Goal: Transaction & Acquisition: Download file/media

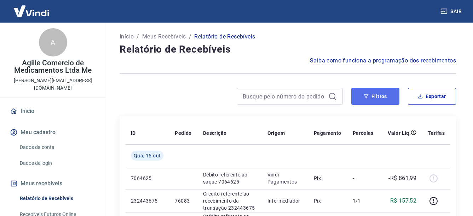
click at [379, 98] on button "Filtros" at bounding box center [375, 96] width 48 height 17
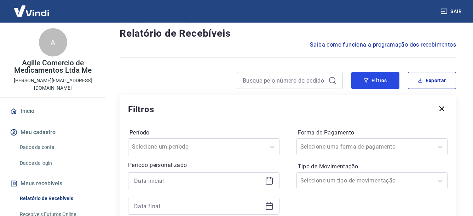
scroll to position [35, 0]
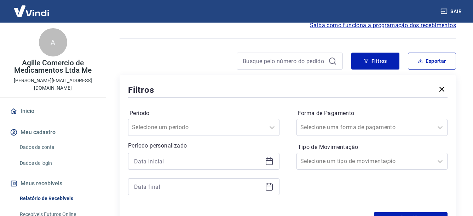
click at [268, 164] on icon at bounding box center [269, 161] width 8 height 8
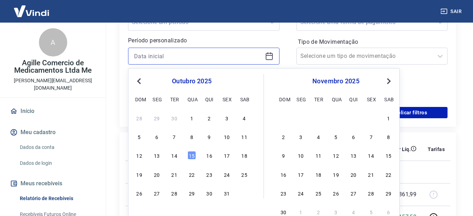
scroll to position [141, 0]
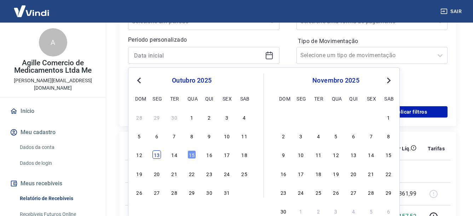
click at [159, 155] on div "13" at bounding box center [156, 155] width 8 height 8
type input "[DATE]"
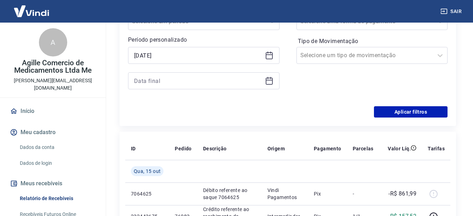
click at [265, 80] on icon at bounding box center [269, 81] width 8 height 8
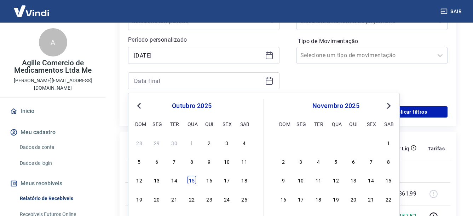
click at [191, 181] on div "15" at bounding box center [191, 180] width 8 height 8
type input "[DATE]"
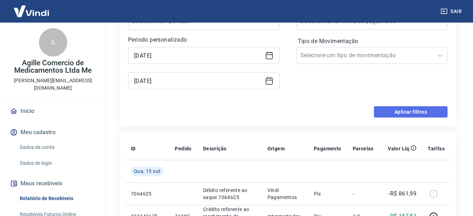
click at [403, 111] on button "Aplicar filtros" at bounding box center [411, 111] width 74 height 11
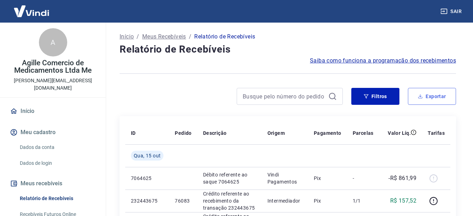
click at [430, 98] on button "Exportar" at bounding box center [432, 96] width 48 height 17
type input "[DATE]"
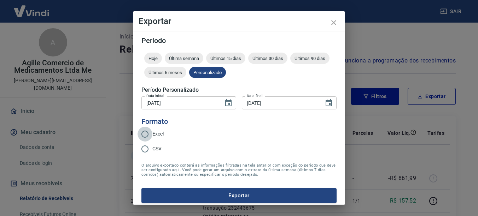
click at [146, 135] on input "Excel" at bounding box center [145, 134] width 15 height 15
radio input "true"
click at [248, 197] on button "Exportar" at bounding box center [238, 195] width 195 height 15
